Goal: Information Seeking & Learning: Learn about a topic

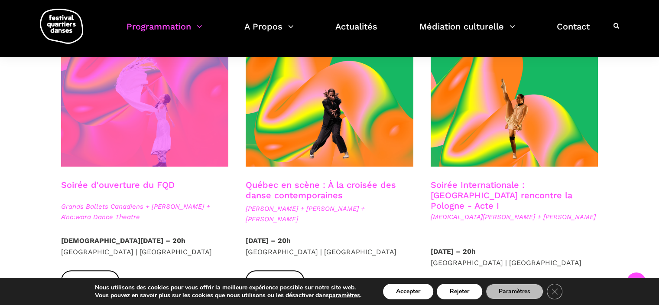
scroll to position [189, 0]
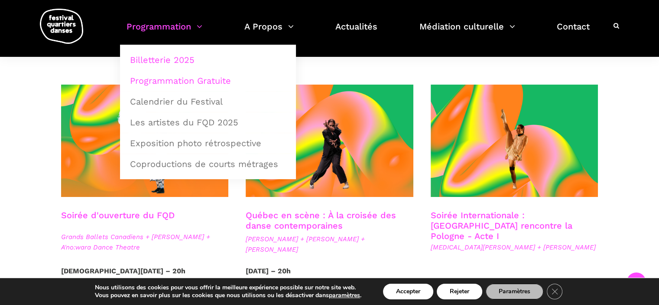
click at [194, 84] on link "Programmation Gratuite" at bounding box center [208, 81] width 166 height 20
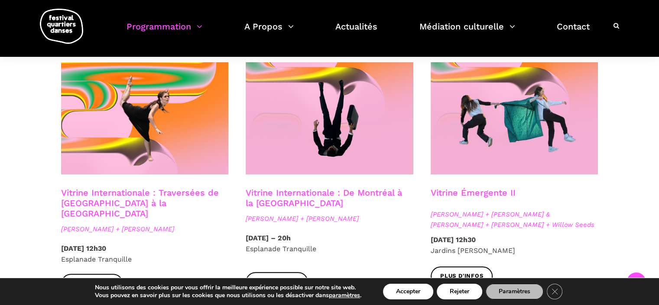
scroll to position [737, 0]
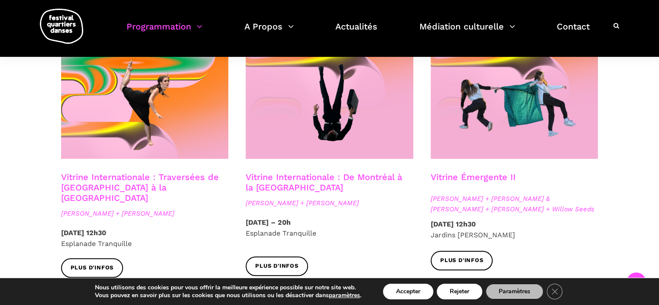
click at [0, 191] on div "Spectacles extérieurs gratuits Pré-FQD A'nó:wara Dance Theatre - Ma nature urba…" at bounding box center [329, 10] width 659 height 1038
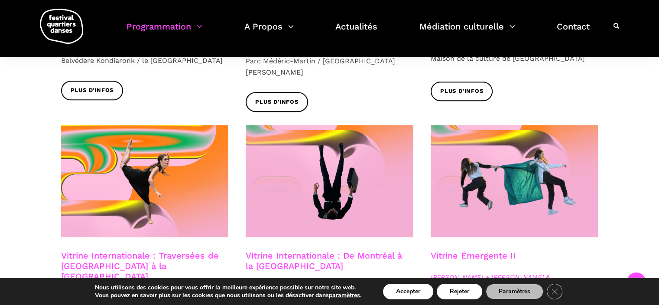
scroll to position [650, 0]
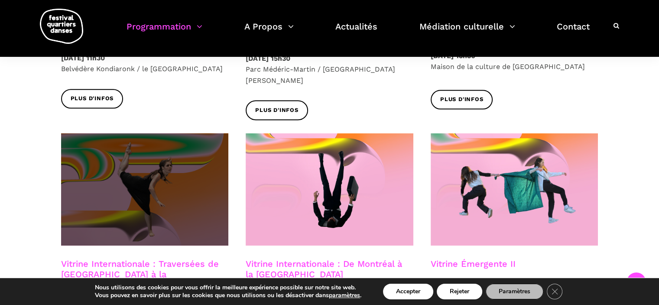
click at [139, 166] on span at bounding box center [145, 189] width 168 height 112
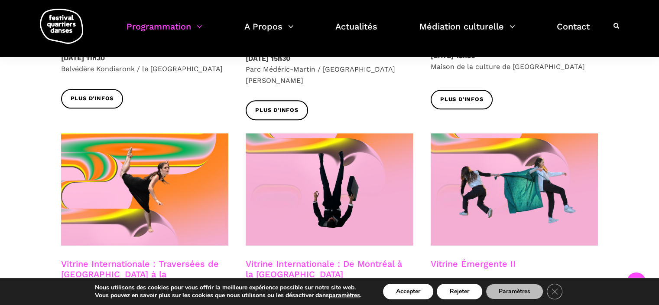
click at [46, 209] on div "Spectacles extérieurs gratuits Pré-FQD A'nó:wara Dance Theatre - Ma nature urba…" at bounding box center [330, 96] width 572 height 1038
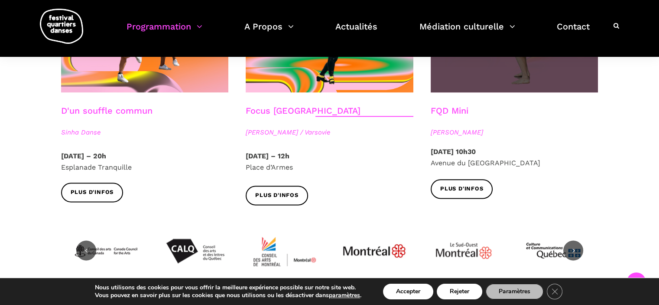
scroll to position [928, 0]
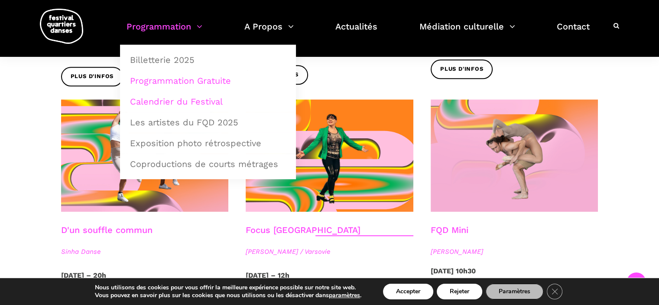
click at [169, 98] on link "Calendrier du Festival" at bounding box center [208, 101] width 166 height 20
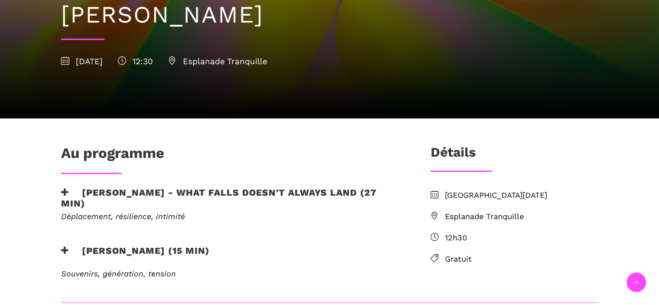
scroll to position [173, 0]
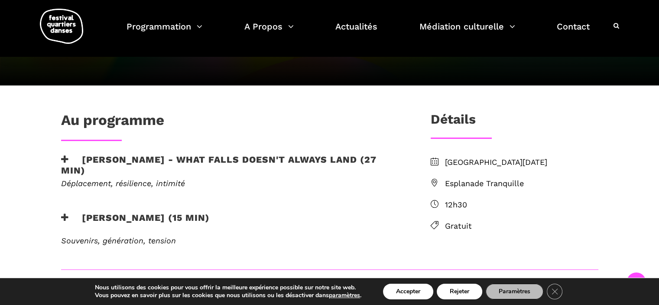
click at [42, 173] on div "Au programme Linus Jansner - What Falls Doesn't Always Land (27 min) Déplacemen…" at bounding box center [329, 308] width 659 height 446
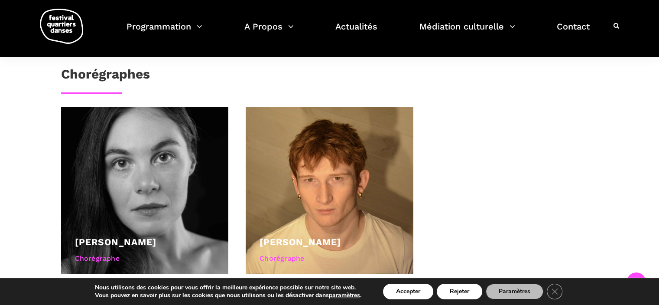
scroll to position [390, 0]
